Goal: Complete application form

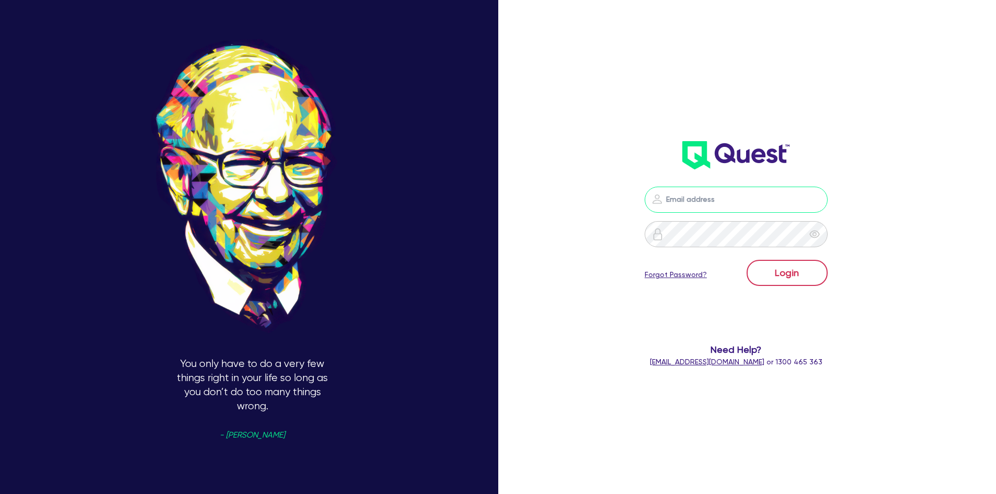
type input "[PERSON_NAME][EMAIL_ADDRESS][PERSON_NAME][DOMAIN_NAME]"
click at [784, 283] on button "Login" at bounding box center [787, 273] width 81 height 26
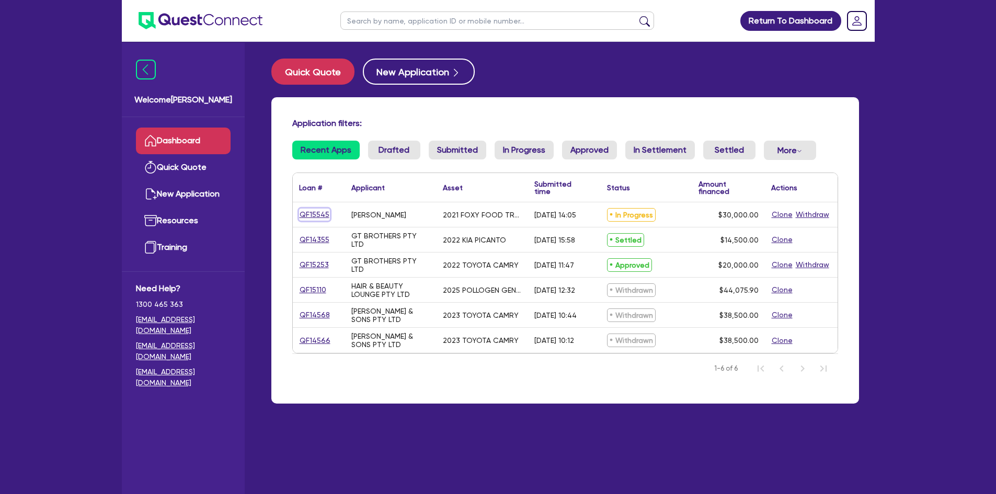
click at [306, 214] on link "QF15545" at bounding box center [314, 215] width 31 height 12
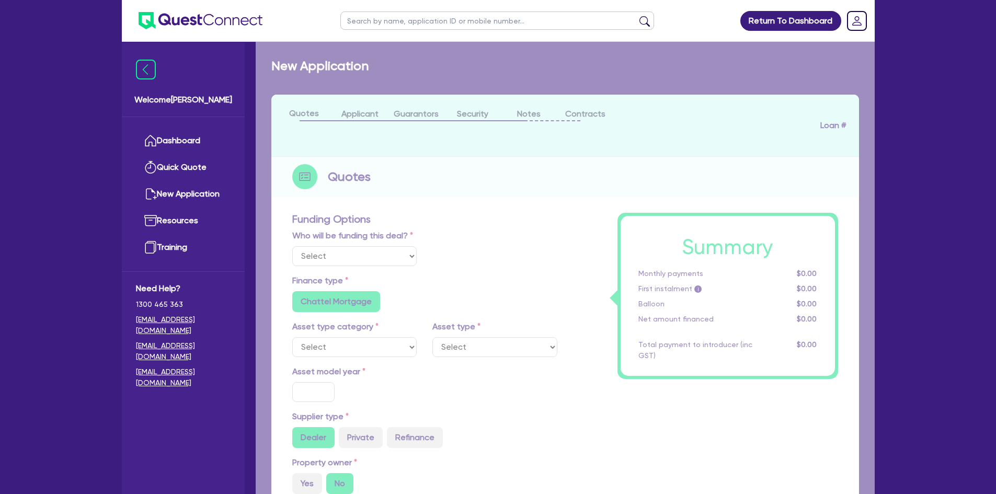
select select "Quest Finance - Own Book"
select select "PRIMARY_ASSETS"
type input "2021"
radio input "false"
radio input "true"
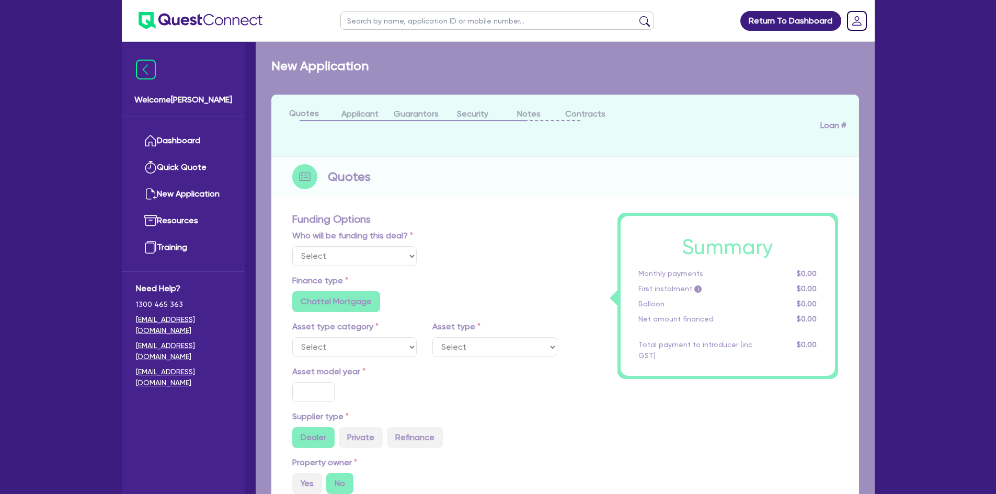
radio input "true"
type input "30,000"
type input "6"
type input "1,800"
type input "17.9"
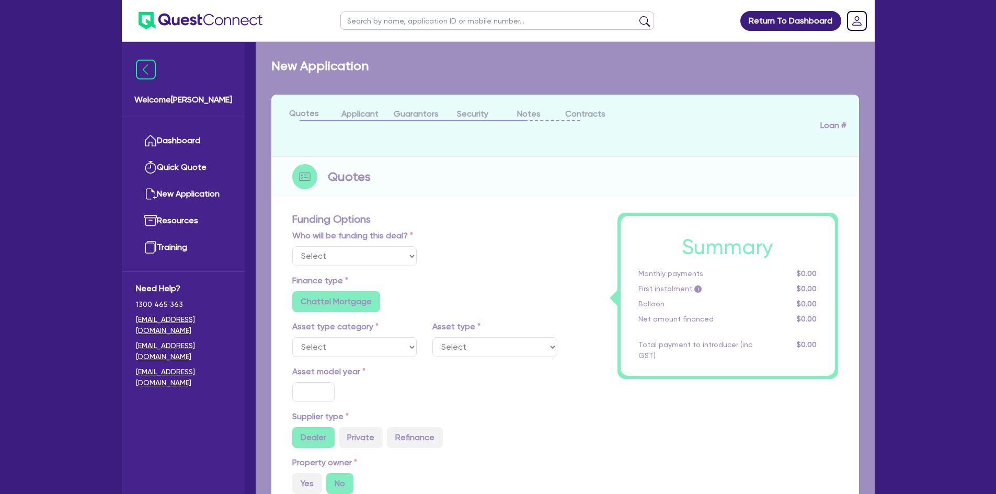
type input "1,000"
select select "HEAVY_TRUCKS"
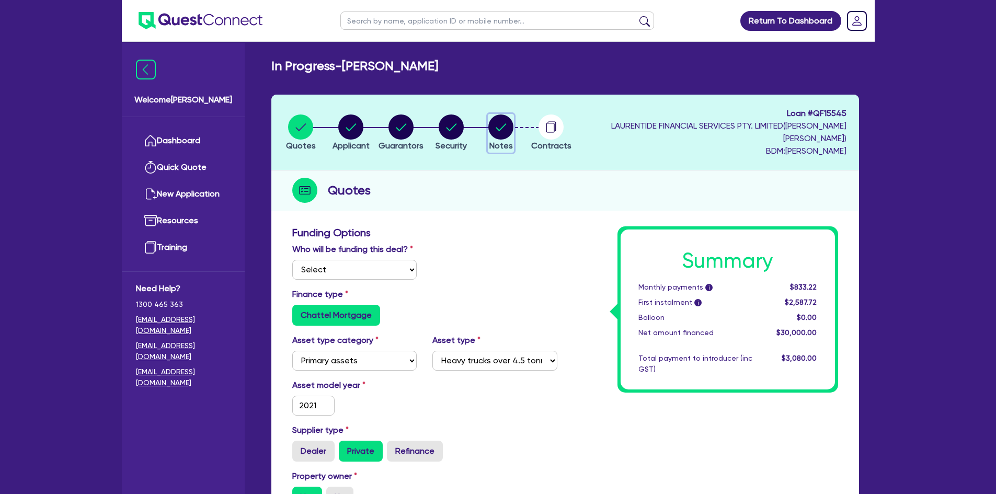
click at [514, 127] on circle "button" at bounding box center [500, 127] width 25 height 25
